Goal: Find specific page/section: Find specific page/section

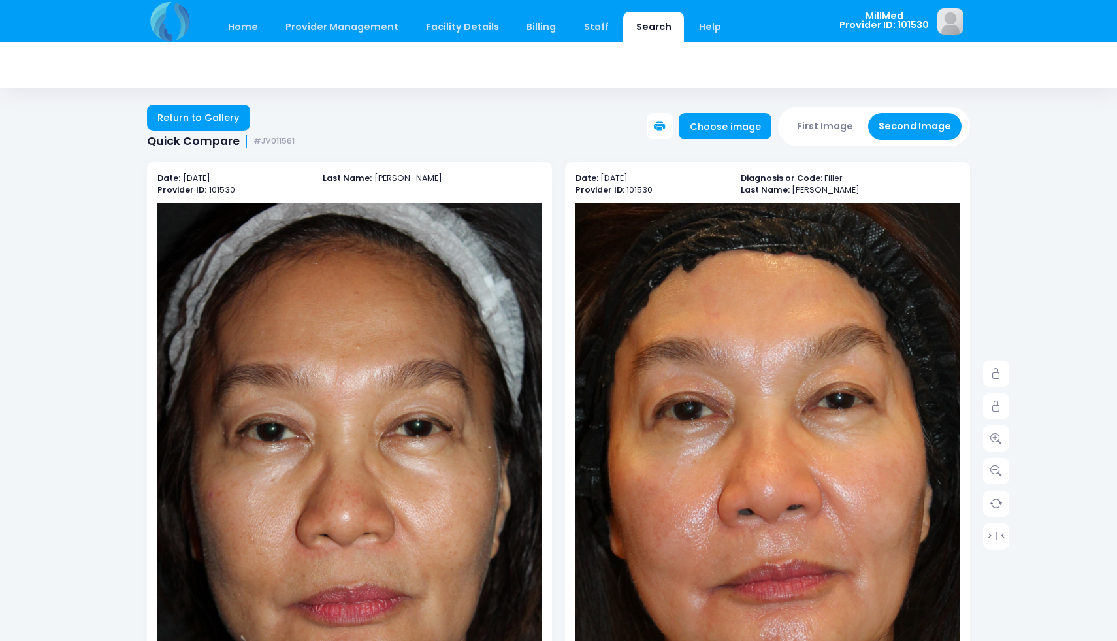
scroll to position [91, 0]
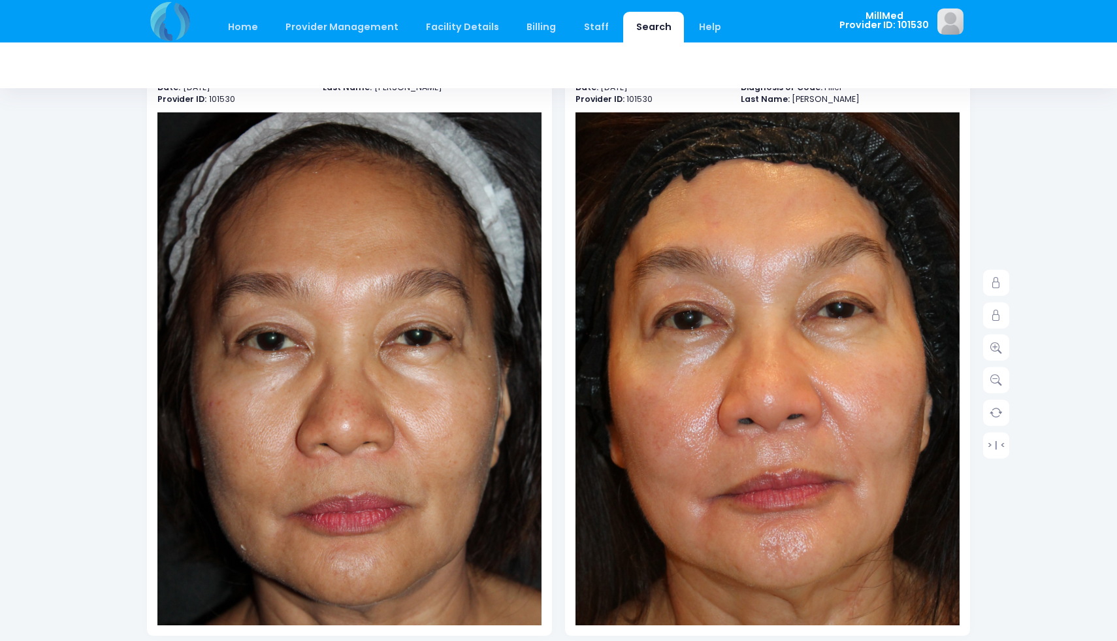
click at [623, 22] on link "Search" at bounding box center [653, 27] width 61 height 31
click at [626, 29] on link "Search" at bounding box center [653, 27] width 61 height 31
click at [246, 27] on link "Home" at bounding box center [243, 27] width 56 height 31
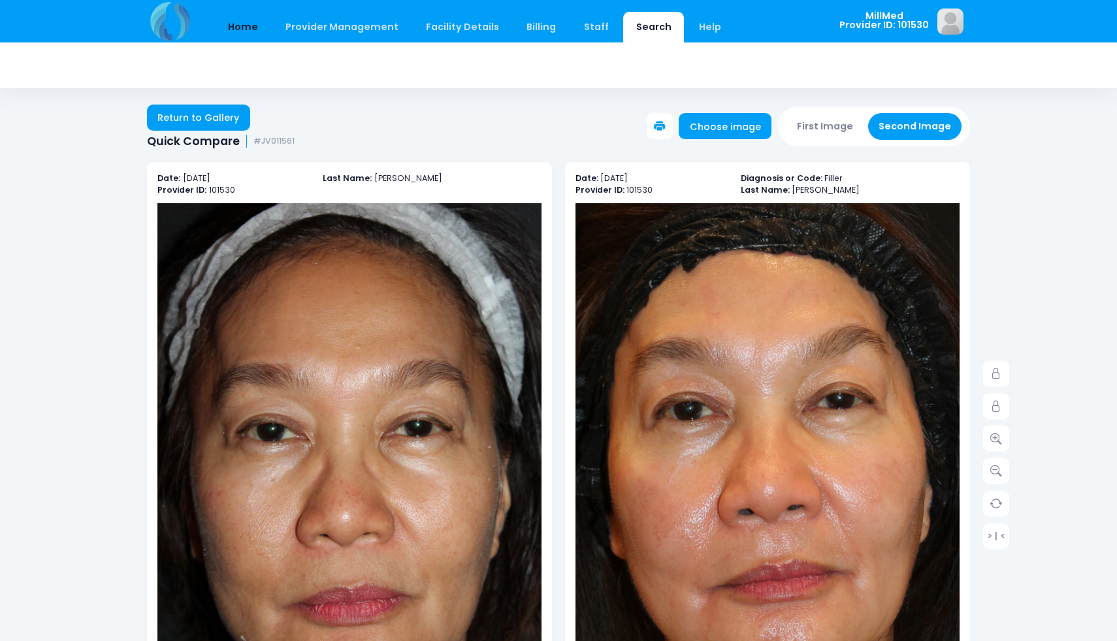
click at [238, 15] on link "Home" at bounding box center [243, 27] width 56 height 31
click at [242, 25] on link "Home" at bounding box center [243, 27] width 56 height 31
click at [251, 24] on link "Home" at bounding box center [243, 27] width 56 height 31
click at [250, 26] on link "Home" at bounding box center [243, 27] width 56 height 31
